Goal: Find contact information: Find contact information

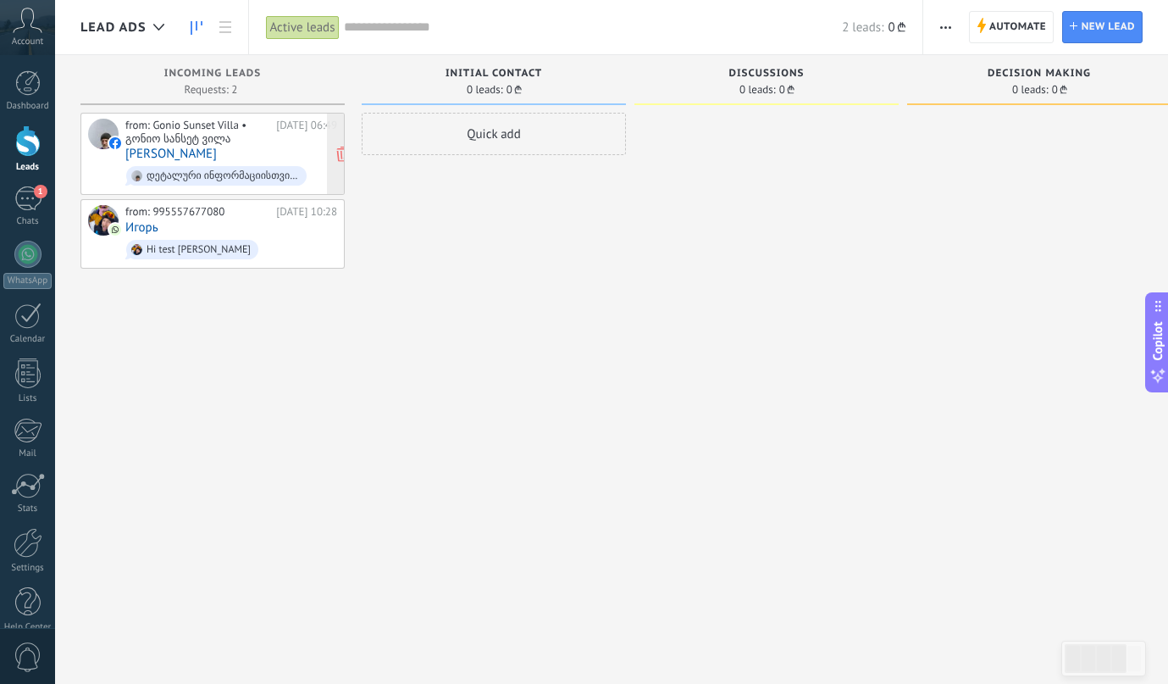
click at [163, 125] on div "from: Gonio Sunset Villa • გონიო სანსეტ ვილა" at bounding box center [197, 132] width 145 height 26
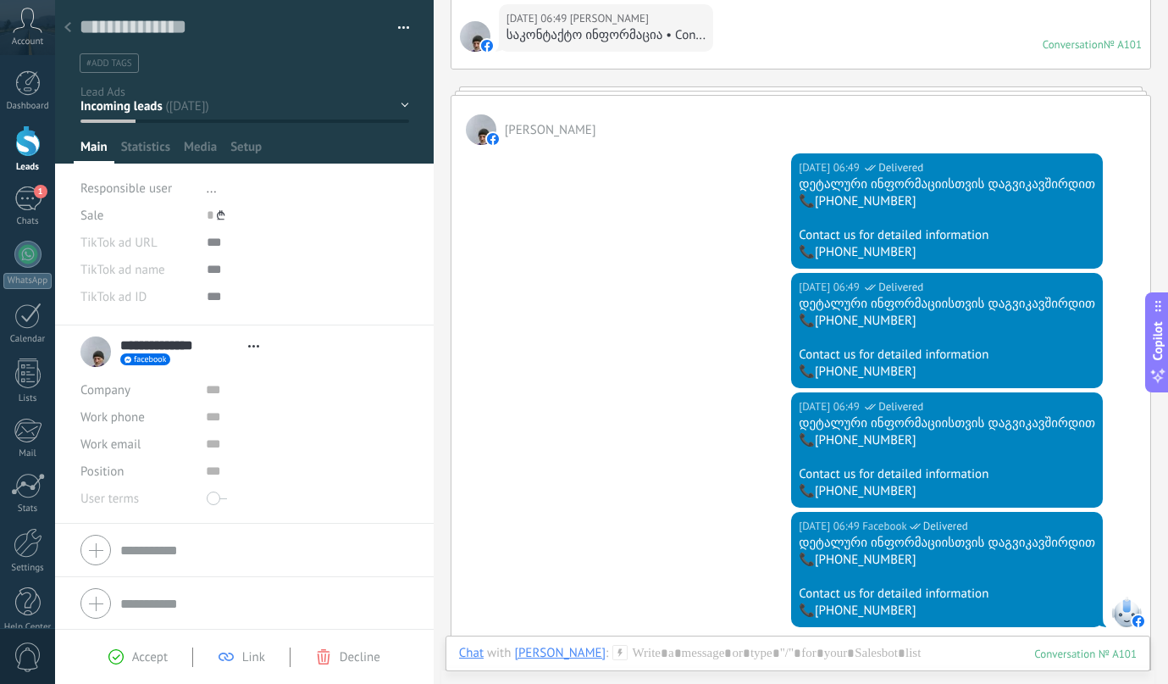
scroll to position [299, 0]
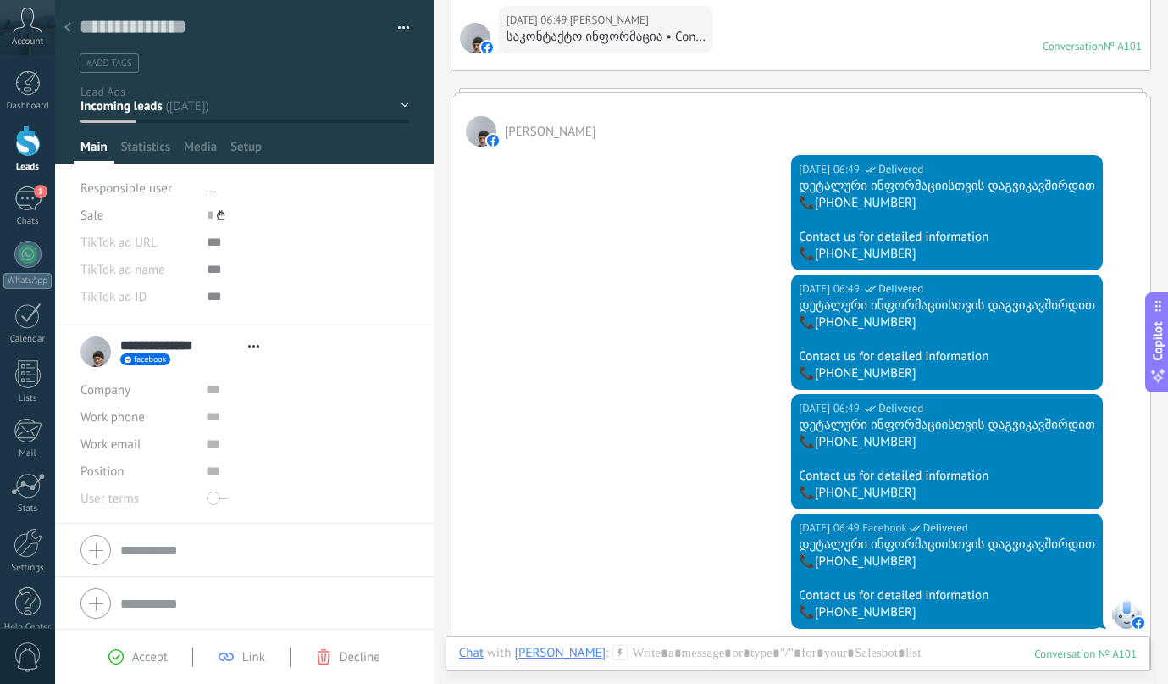
click at [817, 191] on div "დეტალური ინფორმაციისთვის დაგვიკავშირდით" at bounding box center [947, 186] width 296 height 17
click at [691, 264] on div "[DATE] 06:49 Facebook Delivered დეტალური ინფორმაციისთვის დაგვიკავშირდით 📞[PHONE…" at bounding box center [800, 211] width 699 height 128
click at [205, 341] on input "**********" at bounding box center [179, 344] width 119 height 17
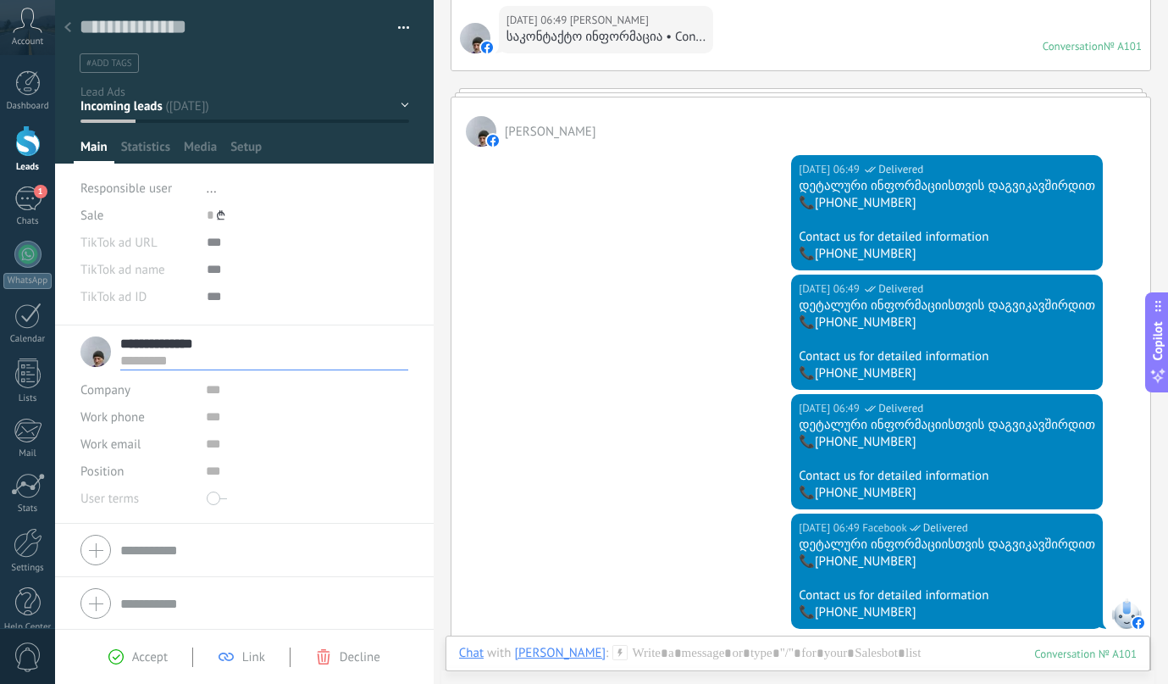
click at [205, 341] on input "**********" at bounding box center [264, 343] width 288 height 17
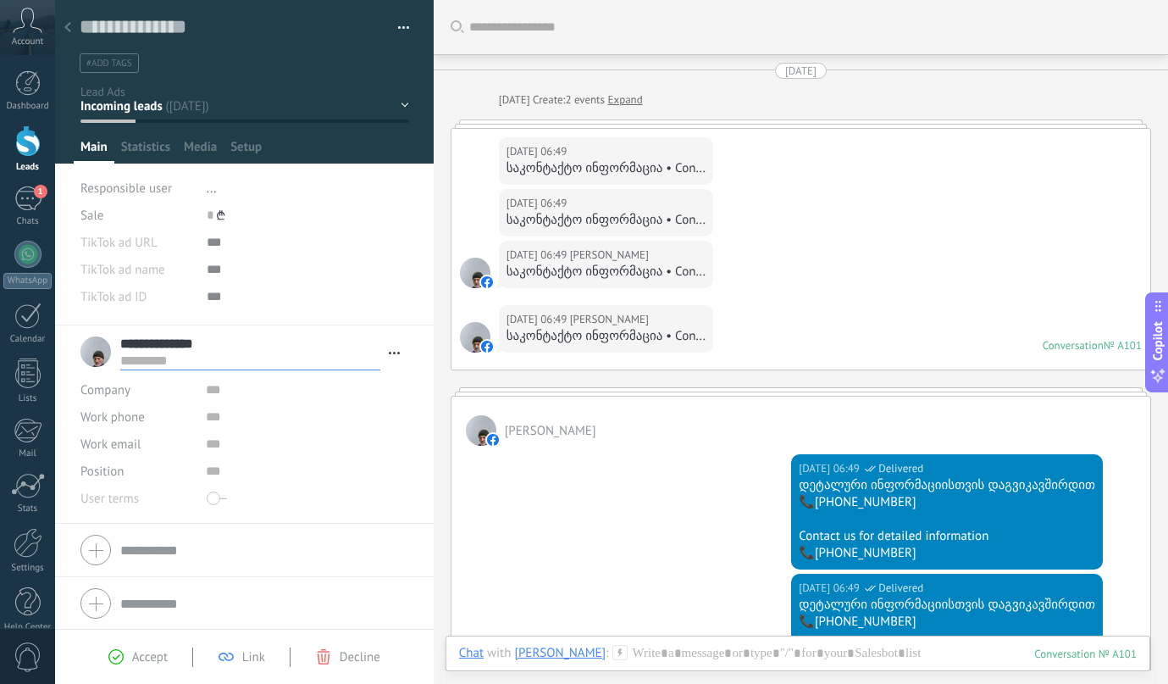
click at [534, 269] on div "საკონტაქტო ინფორმაცია • Con..." at bounding box center [606, 271] width 199 height 17
click at [484, 187] on div "[DATE] 06:49 შალვა წილოსანი საკონტაქტო ინფორმაცია • Con..." at bounding box center [800, 159] width 699 height 60
click at [531, 169] on div "საკონტაქტო ინფორმაცია • Con..." at bounding box center [606, 168] width 199 height 17
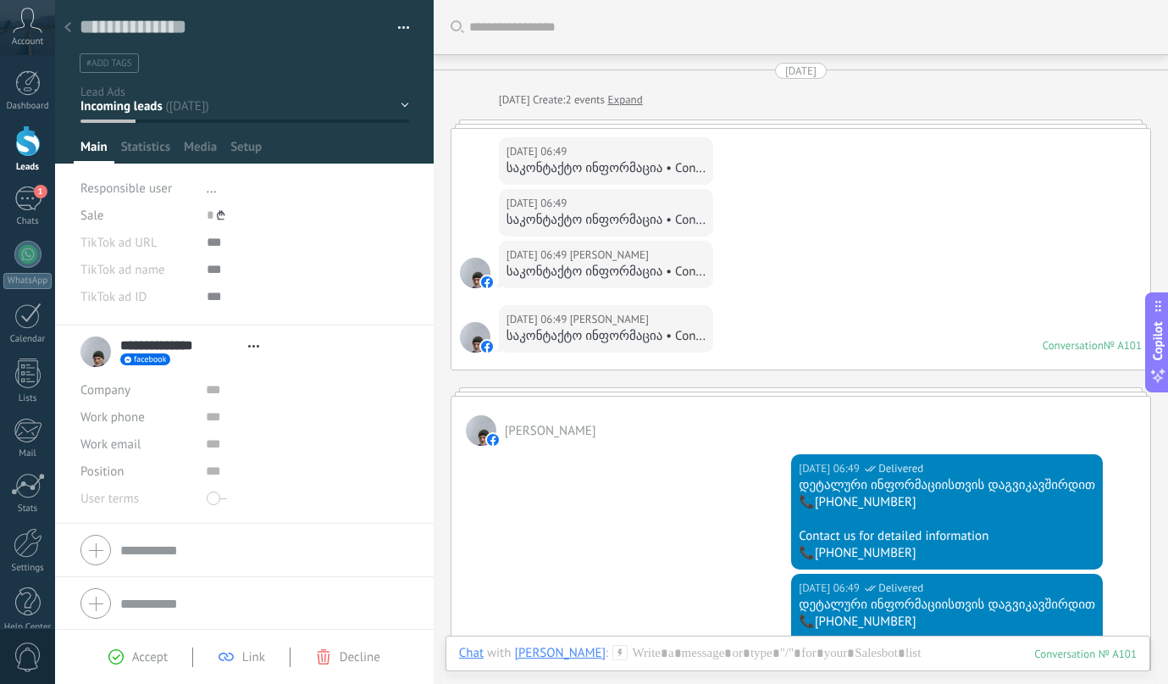
click at [590, 150] on div "[DATE] 06:49 [PERSON_NAME]" at bounding box center [606, 151] width 199 height 17
click at [728, 339] on div "[DATE] 06:49 შალვა წილოსანი საკონტაქტო ინფორმაცია • Con... Conversation № A101 …" at bounding box center [800, 337] width 699 height 64
click at [712, 128] on div "[DATE] 06:49 შალვა წილოსანი საკონტაქტო ინფორმაცია • Con... [DATE] 06:49 შალვა წ…" at bounding box center [801, 249] width 701 height 242
click at [619, 101] on link "Expand" at bounding box center [624, 99] width 35 height 17
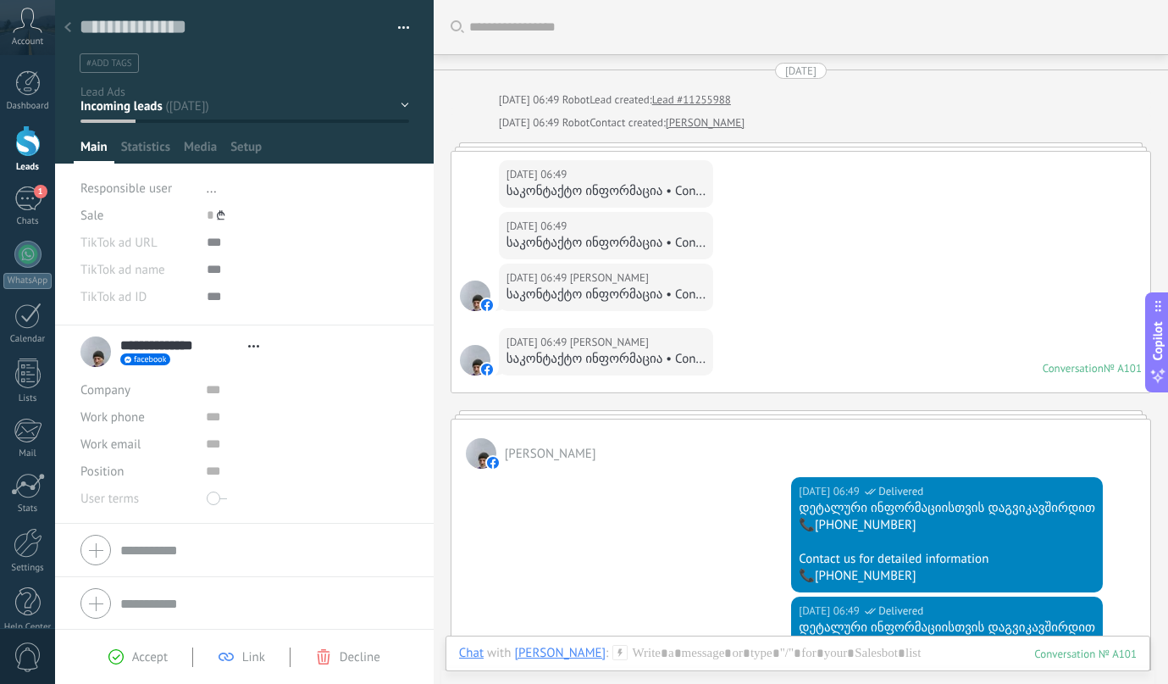
click at [557, 300] on div "საკონტაქტო ინფორმაცია • Con..." at bounding box center [606, 294] width 199 height 17
copy div "საკონტაქტო ინფორმაცია • Con..."
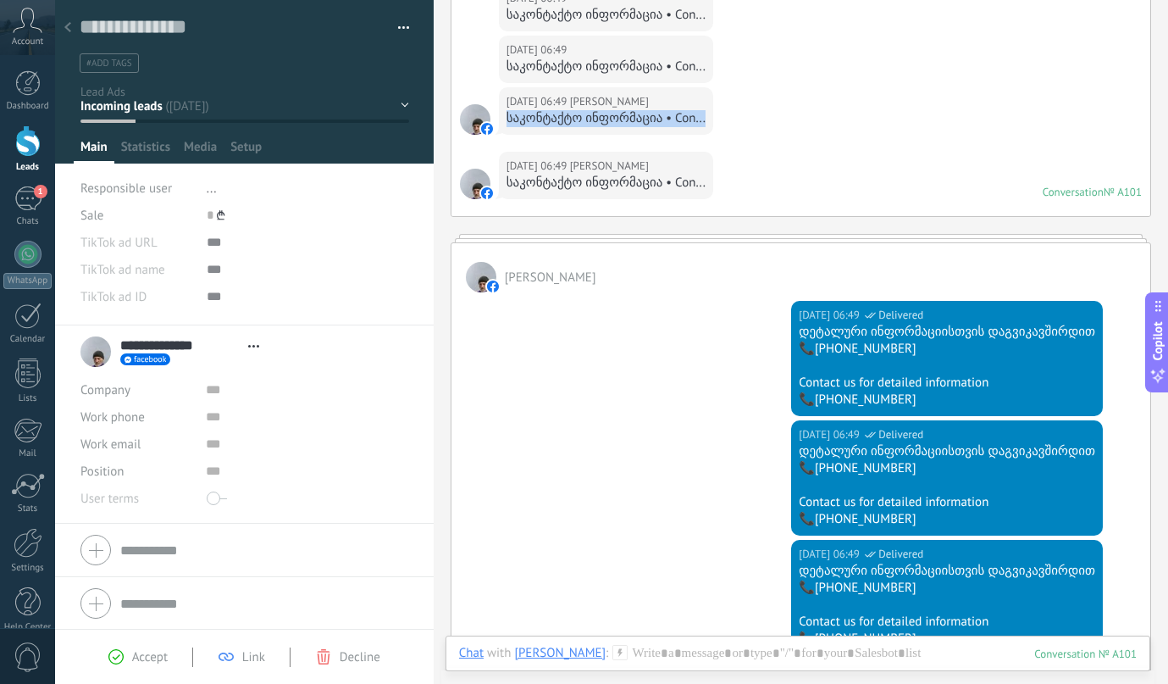
scroll to position [193, 0]
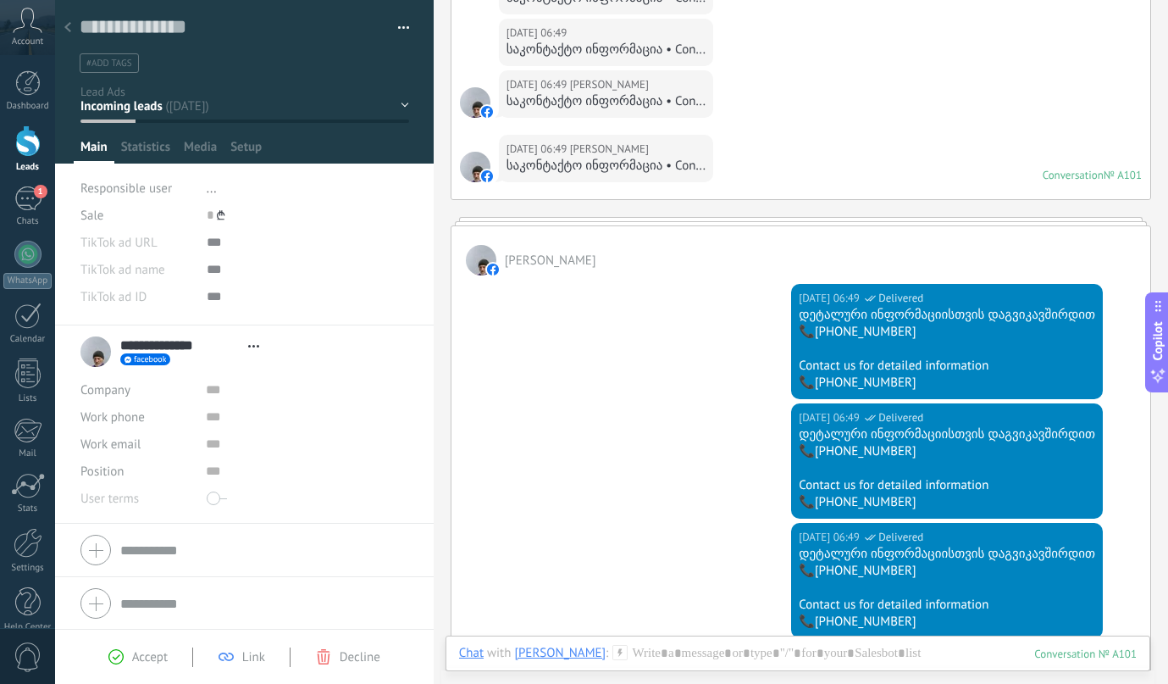
click at [817, 324] on div "📞[PHONE_NUMBER]" at bounding box center [947, 332] width 296 height 17
click at [817, 321] on div "დეტალური ინფორმაციისთვის დაგვიკავშირდით" at bounding box center [947, 315] width 296 height 17
copy div "დეტალური ინფორმაციისთვის დაგვიკავშირდით"
